Goal: Check status: Check status

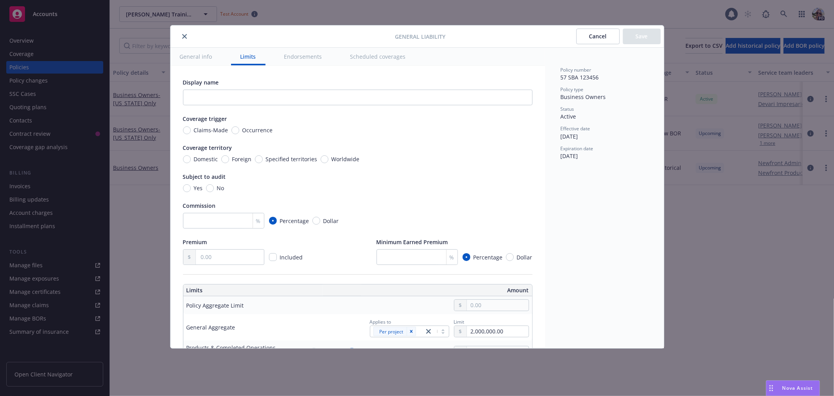
scroll to position [192, 0]
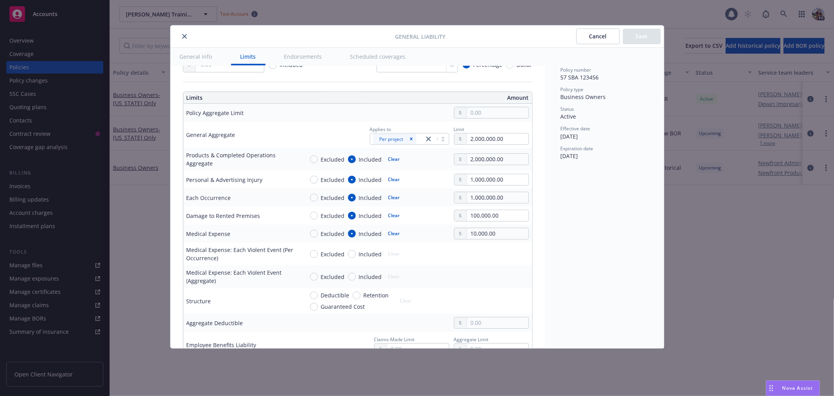
click at [182, 38] on icon "close" at bounding box center [184, 36] width 5 height 5
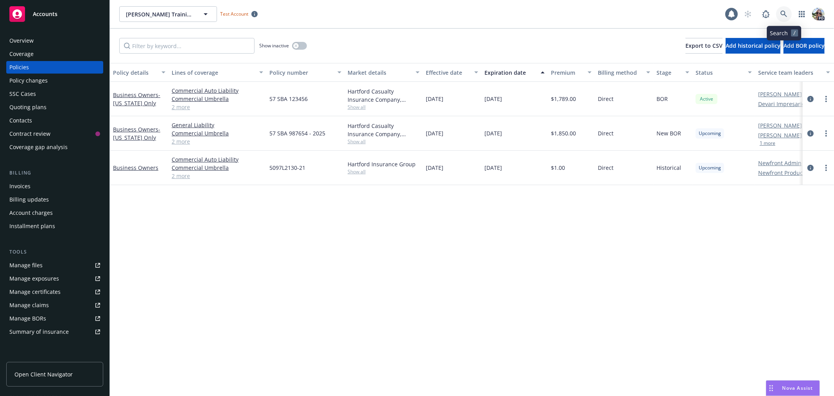
click at [784, 14] on icon at bounding box center [783, 14] width 7 height 7
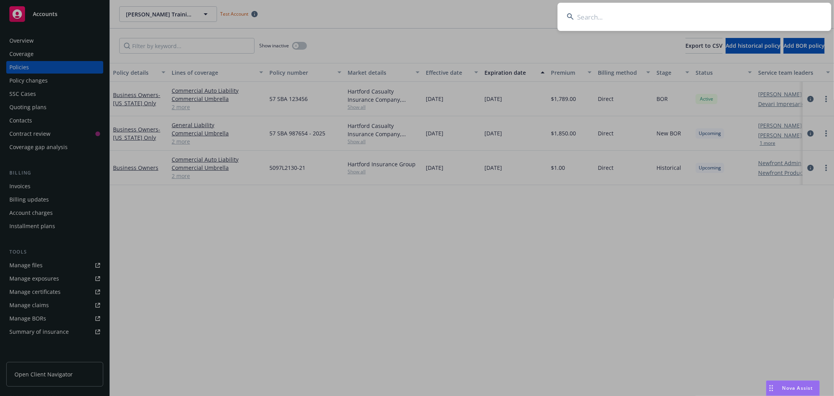
drag, startPoint x: 592, startPoint y: 17, endPoint x: 567, endPoint y: 15, distance: 25.1
click at [584, 18] on input at bounding box center [694, 17] width 274 height 28
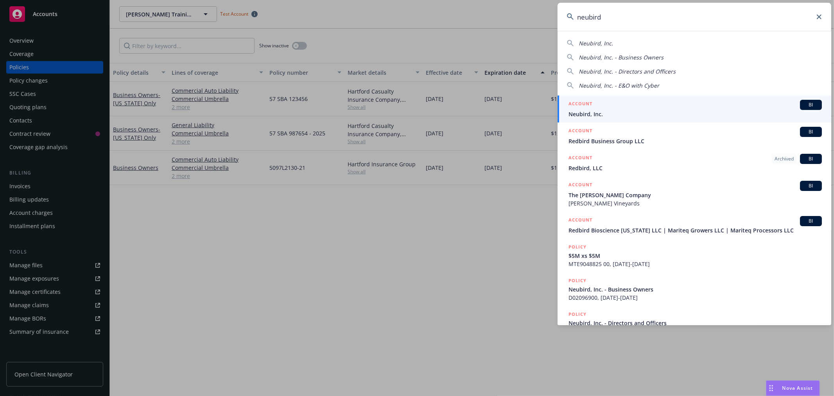
type input "neubird"
click at [571, 110] on li "ACCOUNT BI Neubird, Inc." at bounding box center [694, 108] width 274 height 27
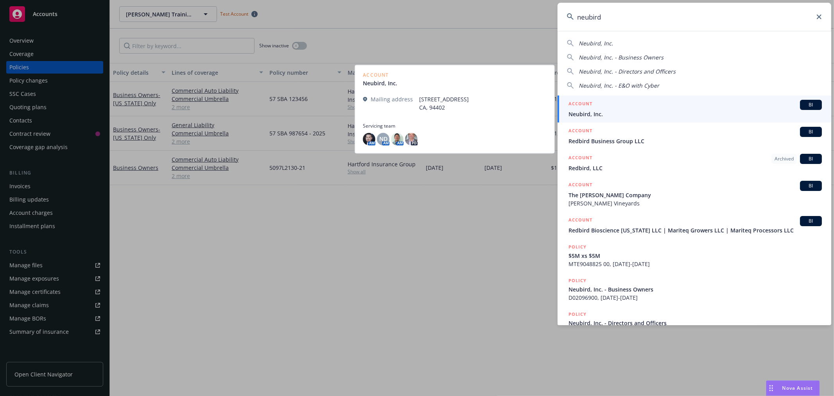
click at [743, 110] on span "Neubird, Inc." at bounding box center [694, 114] width 253 height 8
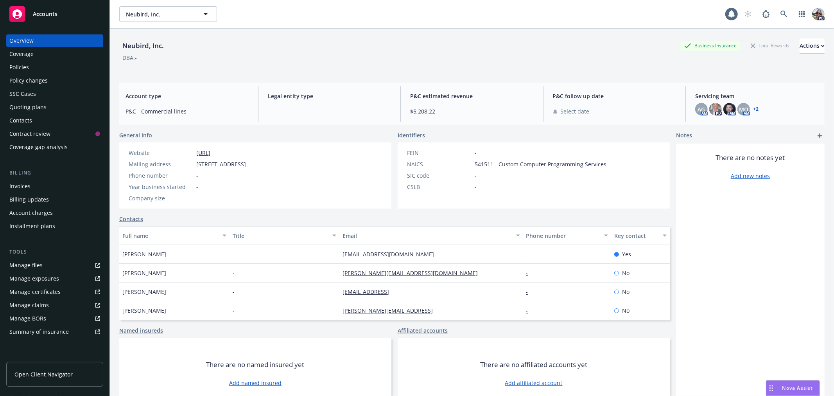
click at [20, 67] on div "Policies" at bounding box center [19, 67] width 20 height 13
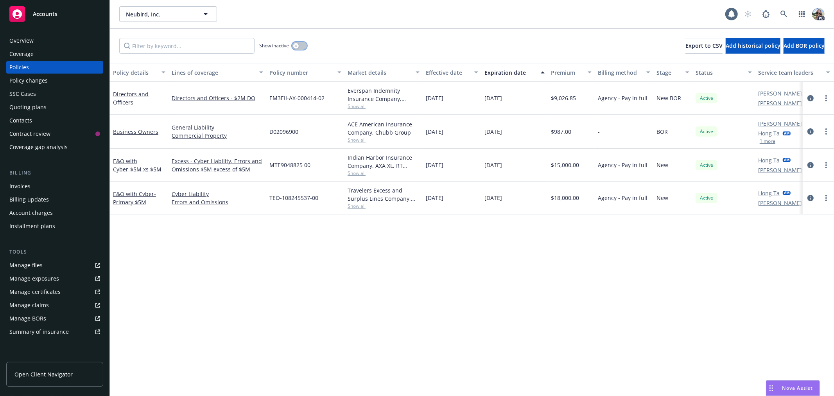
click at [295, 45] on icon "button" at bounding box center [295, 45] width 3 height 3
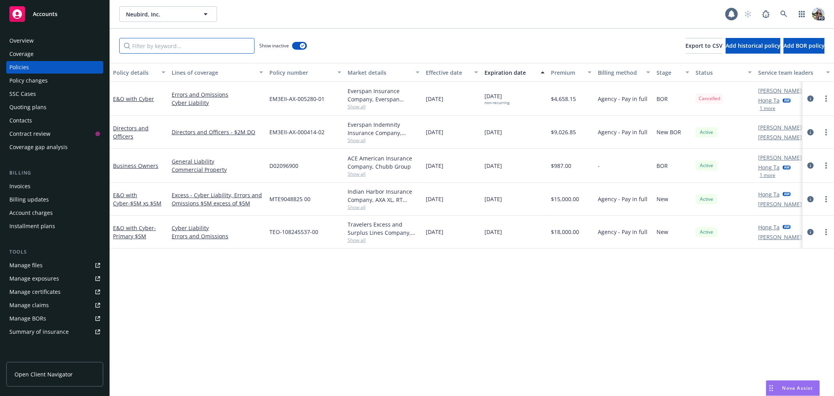
click at [156, 43] on input "Filter by keyword..." at bounding box center [186, 46] width 135 height 16
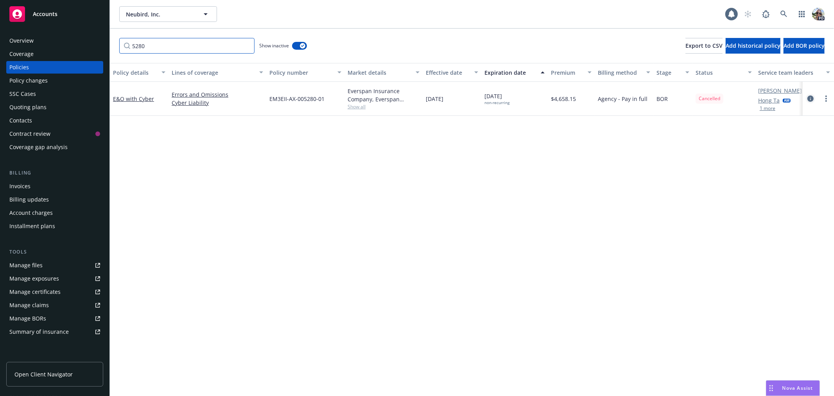
type input "5280"
click at [811, 97] on icon "circleInformation" at bounding box center [810, 98] width 6 height 6
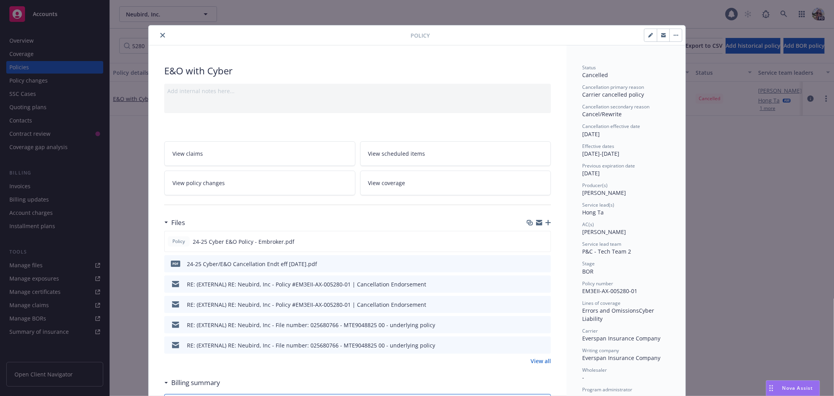
click at [218, 177] on link "View policy changes" at bounding box center [259, 182] width 191 height 25
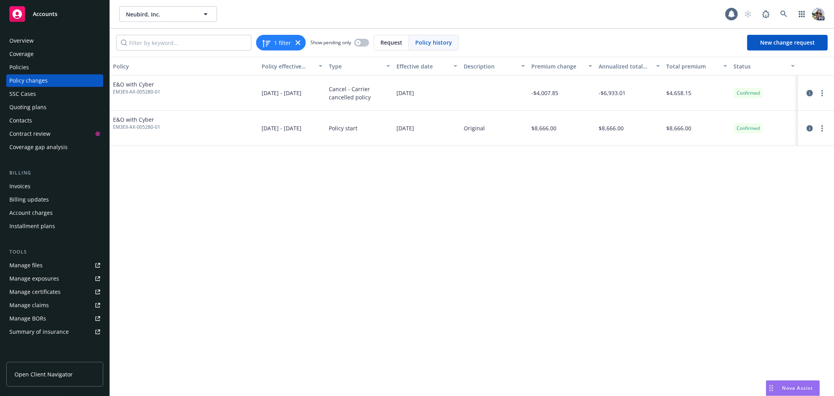
click at [807, 93] on icon "circleInformation" at bounding box center [809, 93] width 6 height 6
